Goal: Register for event/course

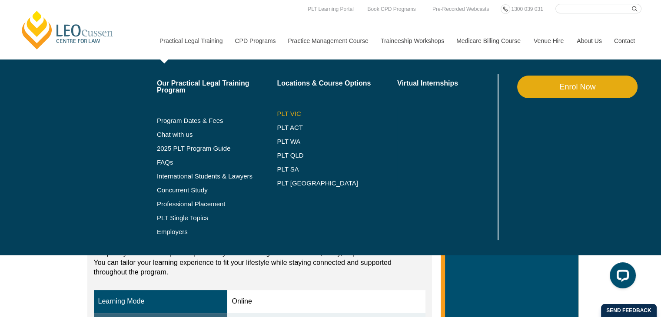
click at [289, 114] on link "PLT VIC" at bounding box center [337, 113] width 120 height 7
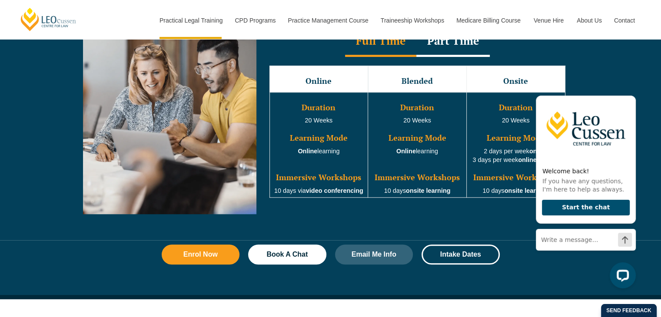
scroll to position [1110, 0]
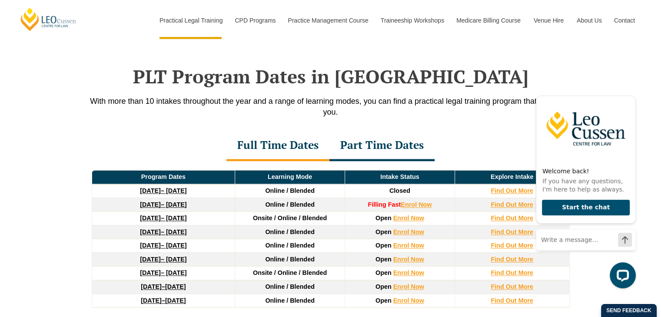
click at [405, 153] on div "Part Time Dates" at bounding box center [382, 146] width 105 height 30
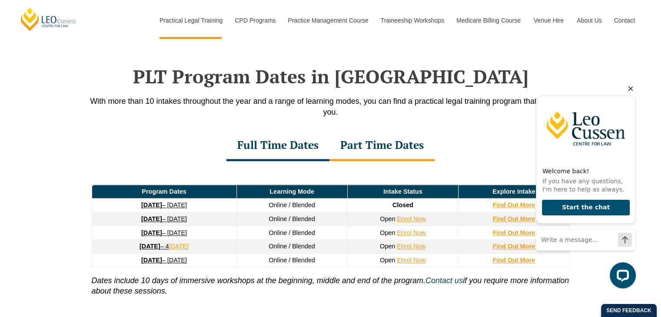
click at [630, 89] on icon "Hide greeting" at bounding box center [631, 89] width 5 height 5
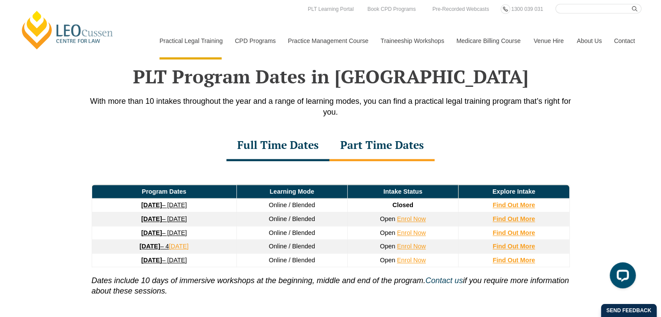
click at [266, 151] on div "Full Time Dates" at bounding box center [278, 146] width 103 height 30
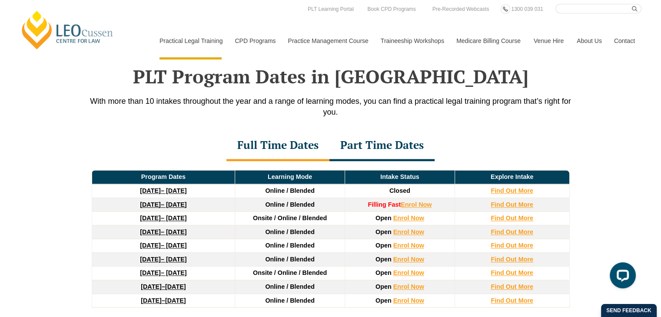
click at [401, 147] on div "Part Time Dates" at bounding box center [382, 146] width 105 height 30
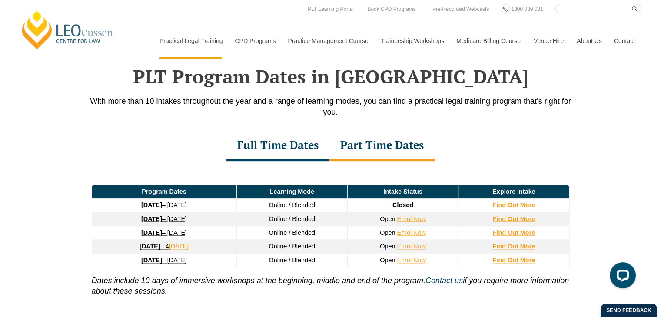
drag, startPoint x: 374, startPoint y: 158, endPoint x: 350, endPoint y: 150, distance: 25.7
drag, startPoint x: 350, startPoint y: 150, endPoint x: 173, endPoint y: 143, distance: 176.2
